Goal: Information Seeking & Learning: Learn about a topic

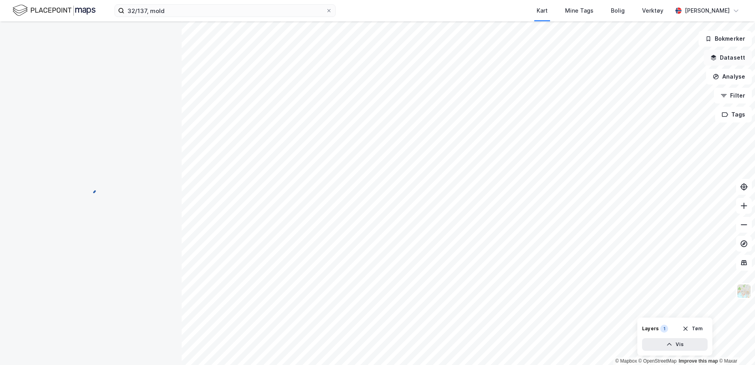
scroll to position [2, 0]
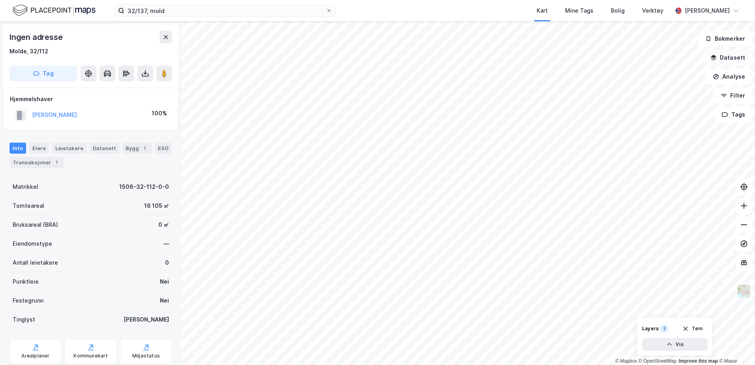
scroll to position [2, 0]
click at [95, 48] on div "Molde, 32/112" at bounding box center [90, 49] width 163 height 9
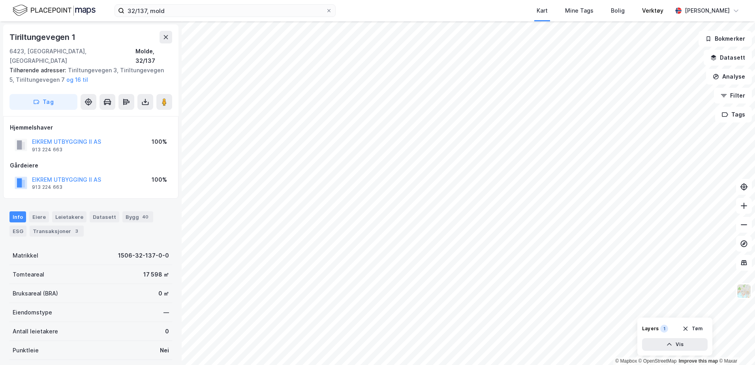
scroll to position [2, 0]
